Goal: Obtain resource: Download file/media

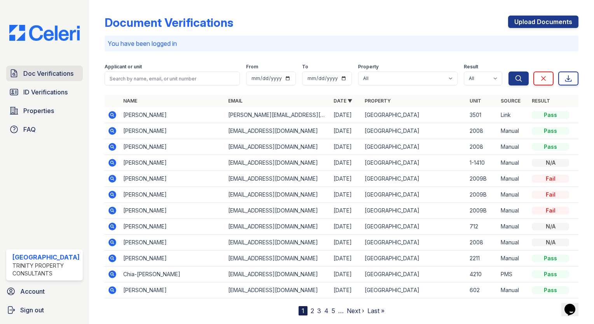
click at [60, 73] on span "Doc Verifications" at bounding box center [48, 73] width 50 height 9
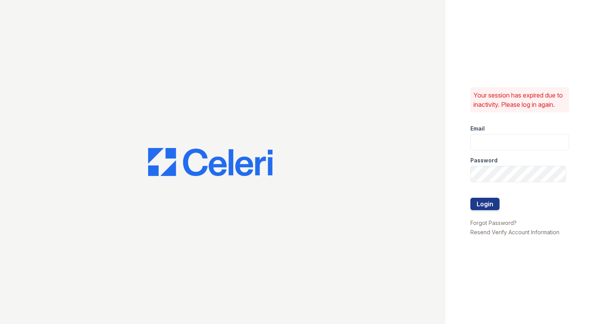
type input "arrivestreetervilleleasing@trinity-pm.com"
drag, startPoint x: 492, startPoint y: 212, endPoint x: 406, endPoint y: 196, distance: 87.3
click at [492, 210] on button "Login" at bounding box center [485, 204] width 29 height 12
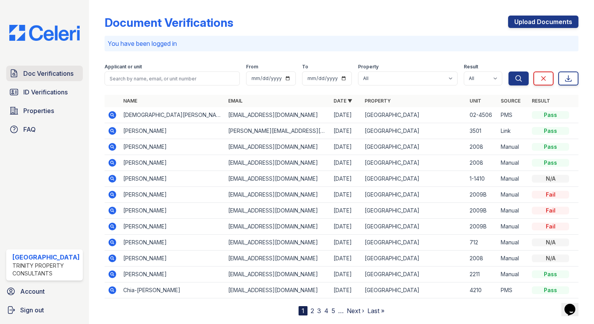
click at [45, 71] on span "Doc Verifications" at bounding box center [48, 73] width 50 height 9
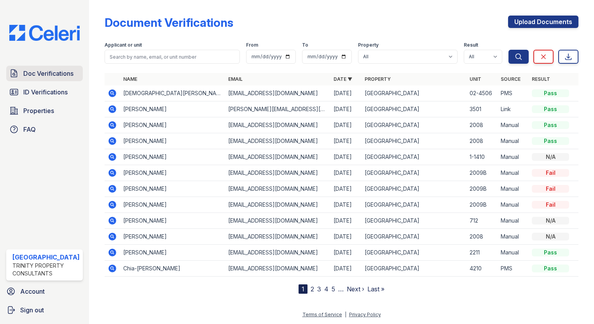
click at [34, 65] on div "Doc Verifications ID Verifications Properties FAQ Arrive Streeterville Trinity …" at bounding box center [44, 162] width 89 height 324
click at [37, 72] on span "Doc Verifications" at bounding box center [48, 73] width 50 height 9
click at [109, 93] on icon at bounding box center [113, 93] width 8 height 8
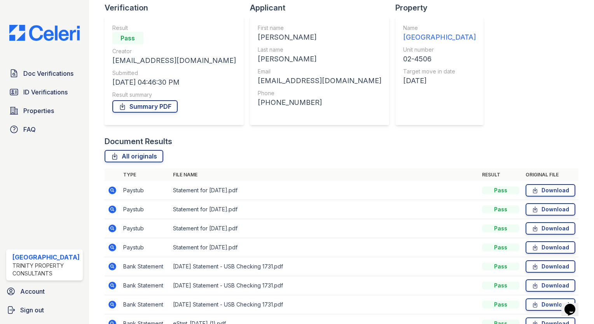
scroll to position [136, 0]
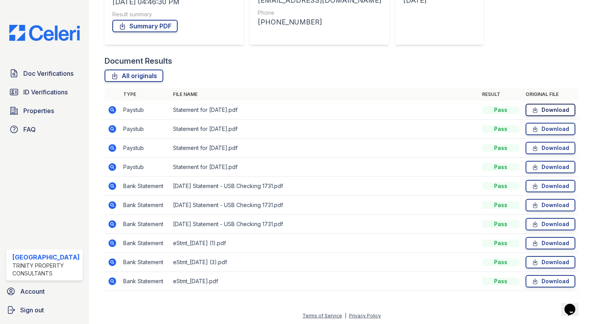
click at [548, 109] on link "Download" at bounding box center [551, 110] width 50 height 12
click at [51, 91] on span "ID Verifications" at bounding box center [45, 92] width 44 height 9
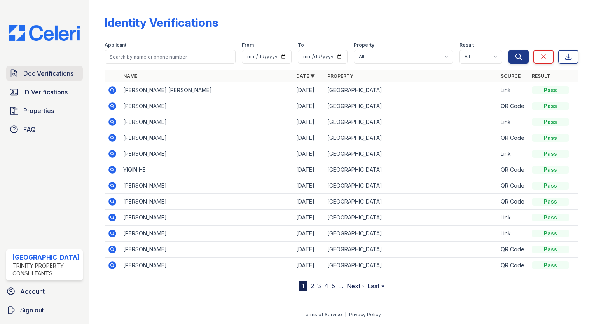
click at [54, 74] on span "Doc Verifications" at bounding box center [48, 73] width 50 height 9
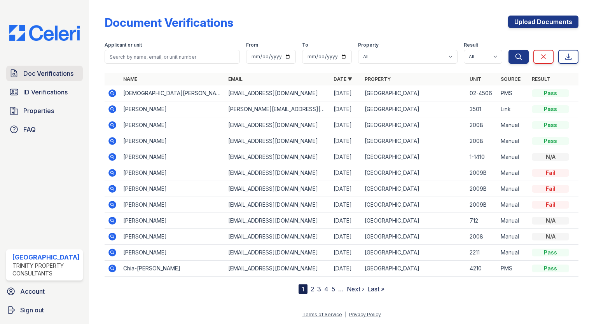
click at [56, 71] on span "Doc Verifications" at bounding box center [48, 73] width 50 height 9
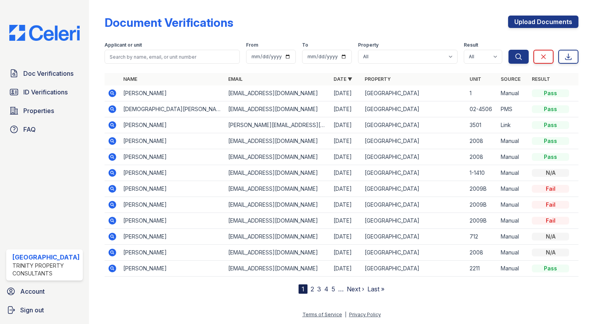
click at [56, 71] on span "Doc Verifications" at bounding box center [48, 73] width 50 height 9
click at [45, 69] on span "Doc Verifications" at bounding box center [48, 73] width 50 height 9
click at [46, 88] on span "ID Verifications" at bounding box center [45, 92] width 44 height 9
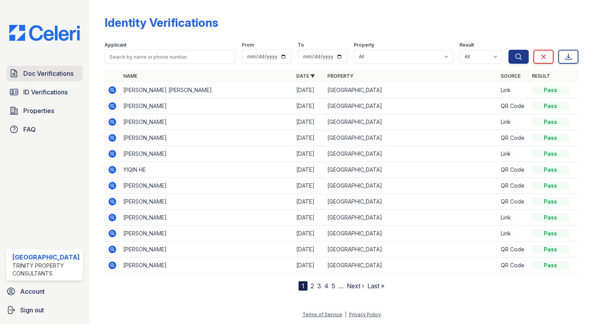
click at [50, 70] on span "Doc Verifications" at bounding box center [48, 73] width 50 height 9
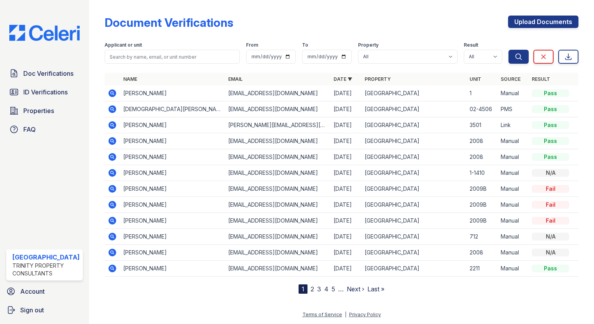
click at [109, 91] on icon at bounding box center [113, 93] width 8 height 8
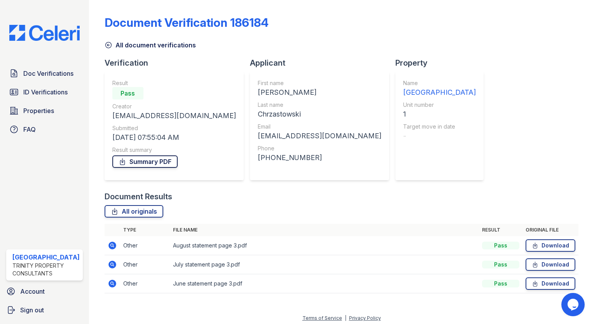
click at [148, 159] on link "Summary PDF" at bounding box center [144, 162] width 65 height 12
click at [540, 265] on link "Download" at bounding box center [551, 265] width 50 height 12
click at [50, 96] on link "ID Verifications" at bounding box center [44, 92] width 77 height 16
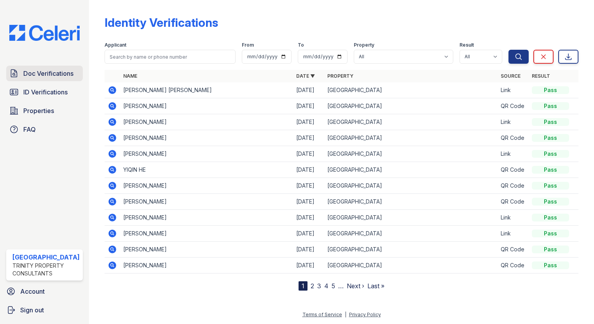
click at [51, 73] on span "Doc Verifications" at bounding box center [48, 73] width 50 height 9
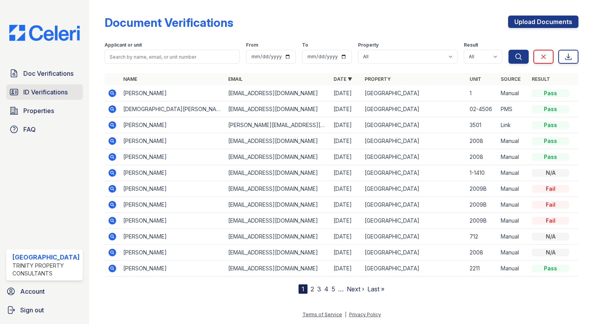
click at [53, 88] on span "ID Verifications" at bounding box center [45, 92] width 44 height 9
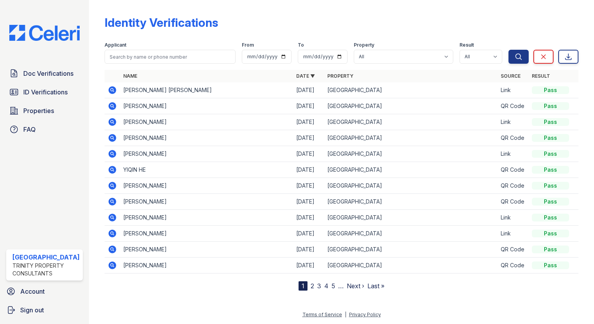
click at [111, 104] on icon at bounding box center [113, 106] width 8 height 8
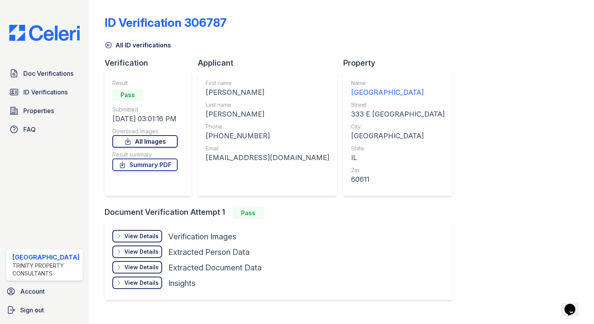
click at [153, 141] on link "All Images" at bounding box center [144, 141] width 65 height 12
click at [34, 95] on span "ID Verifications" at bounding box center [45, 92] width 44 height 9
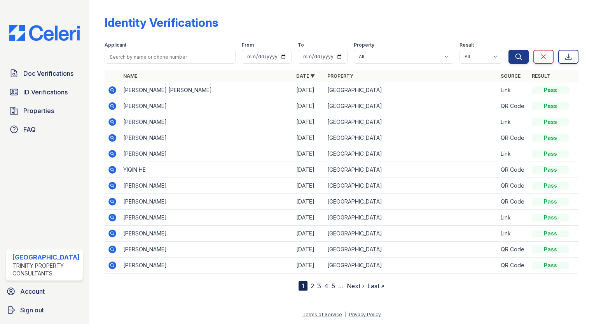
click at [41, 73] on span "Doc Verifications" at bounding box center [48, 73] width 50 height 9
